Goal: Information Seeking & Learning: Learn about a topic

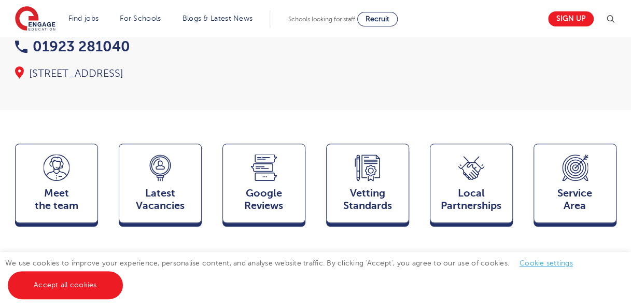
scroll to position [220, 0]
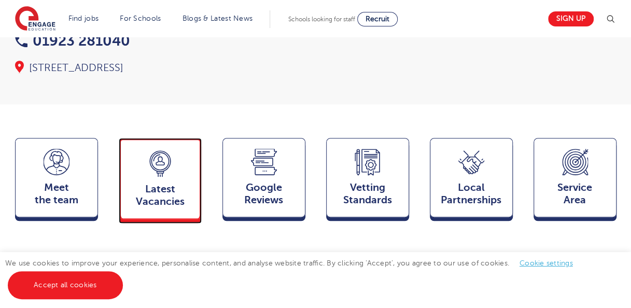
click at [144, 183] on span "Latest Vacancies" at bounding box center [160, 195] width 68 height 25
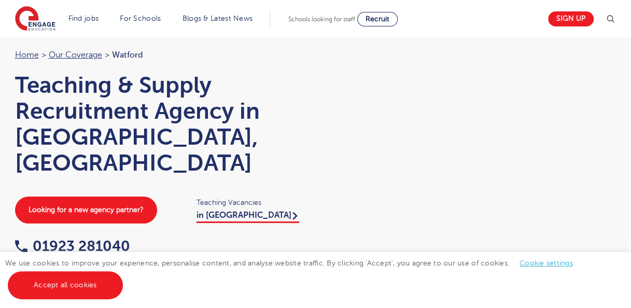
scroll to position [21, 0]
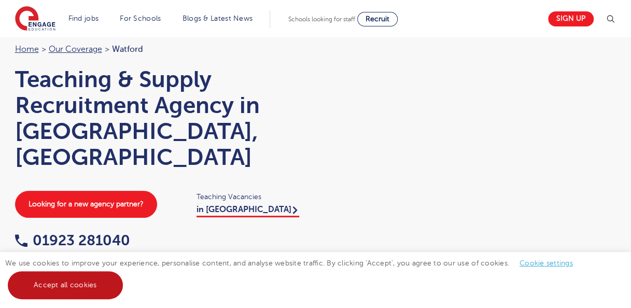
click at [60, 281] on link "Accept all cookies" at bounding box center [65, 285] width 115 height 28
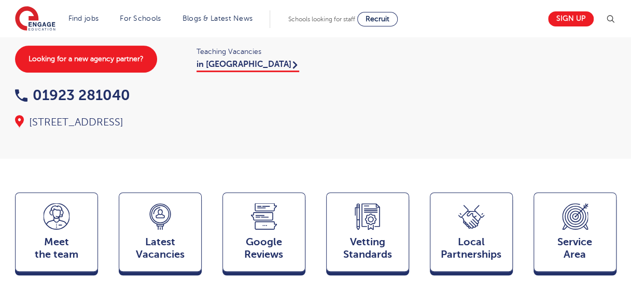
scroll to position [207, 0]
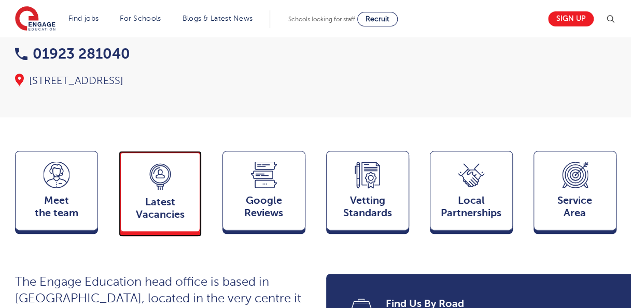
click at [185, 196] on span "Latest Vacancies" at bounding box center [160, 208] width 68 height 25
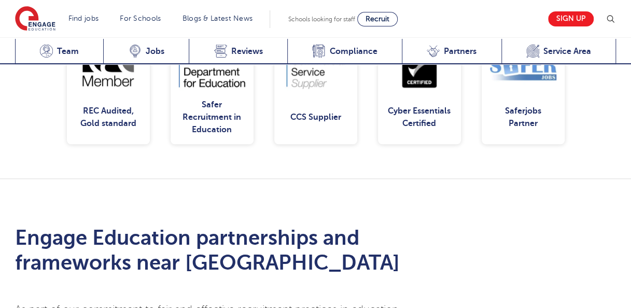
scroll to position [2303, 0]
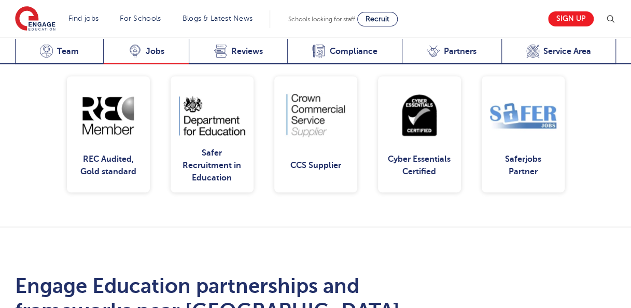
click at [155, 54] on span "Jobs" at bounding box center [155, 51] width 19 height 10
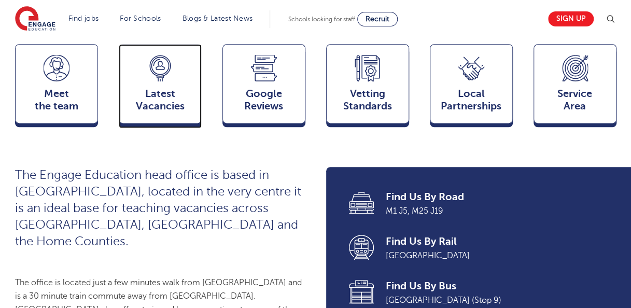
scroll to position [395, 0]
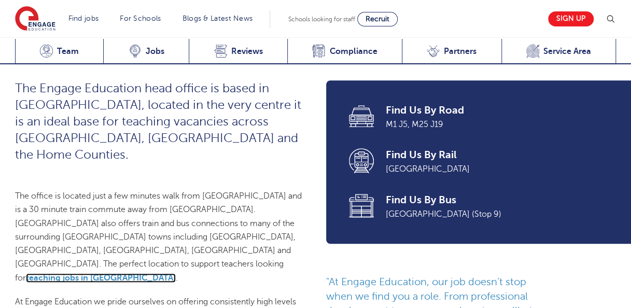
click at [95, 273] on link "teaching jobs in Hertfordshire" at bounding box center [101, 277] width 150 height 9
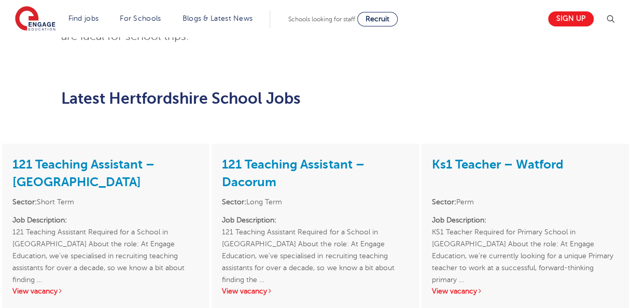
scroll to position [2341, 0]
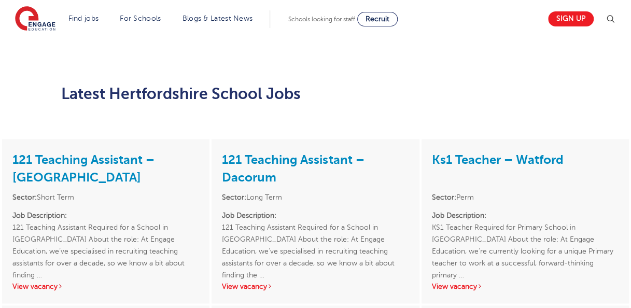
click at [228, 209] on p "Job Description: 121 Teaching Assistant Required for a School in [GEOGRAPHIC_DA…" at bounding box center [315, 239] width 187 height 60
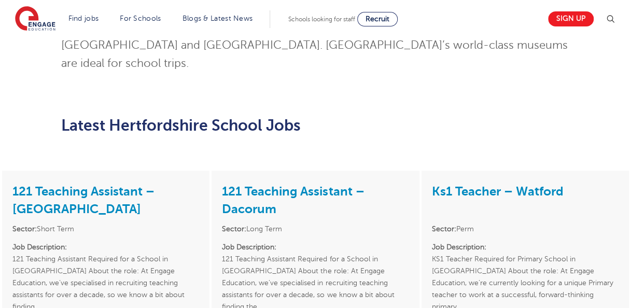
scroll to position [2295, 0]
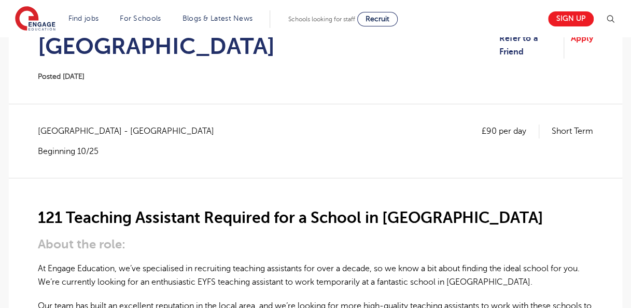
scroll to position [62, 0]
